Goal: Navigation & Orientation: Find specific page/section

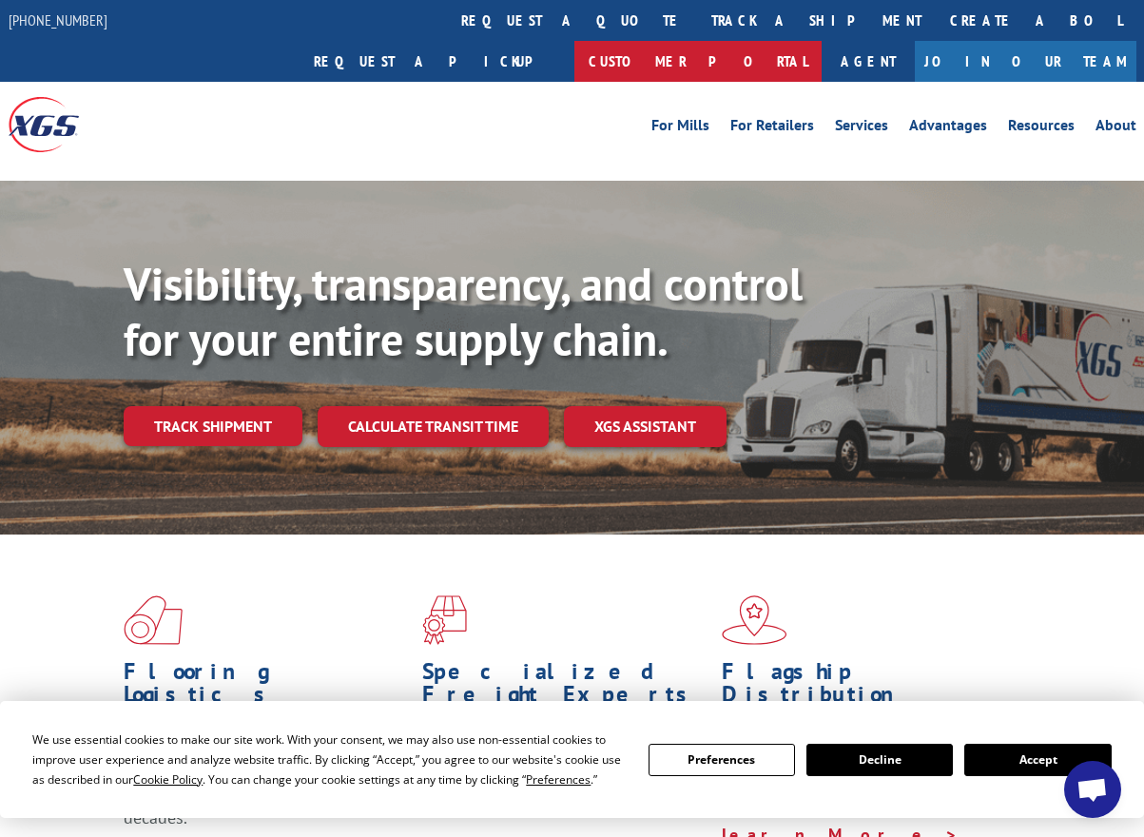
click at [821, 41] on link "Customer Portal" at bounding box center [697, 61] width 247 height 41
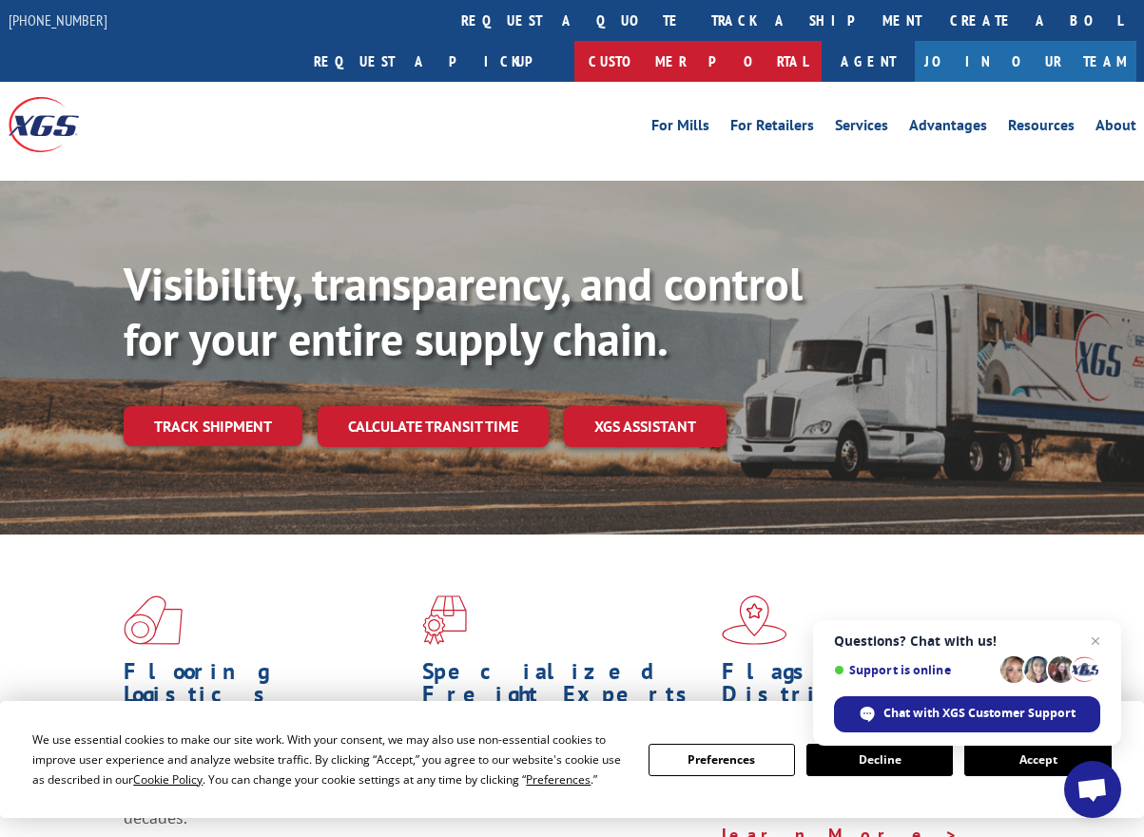
click at [821, 41] on link "Customer Portal" at bounding box center [697, 61] width 247 height 41
